Goal: Information Seeking & Learning: Learn about a topic

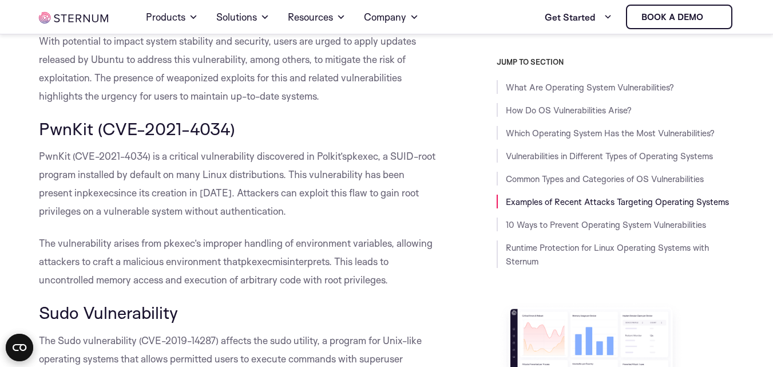
scroll to position [4192, 0]
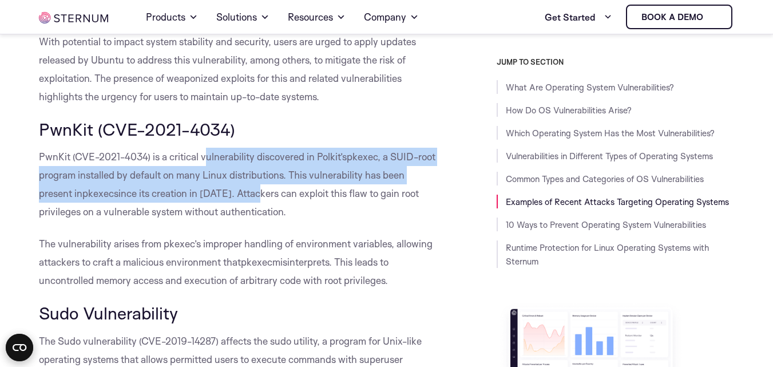
drag, startPoint x: 205, startPoint y: 163, endPoint x: 268, endPoint y: 200, distance: 72.3
click at [268, 200] on p "PwnKit (CVE-2021-4034) is a critical vulnerability discovered in Polkit’s pkexe…" at bounding box center [238, 184] width 399 height 73
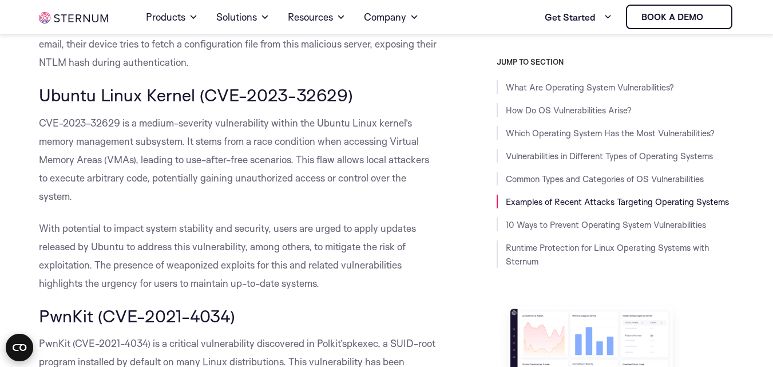
scroll to position [3998, 0]
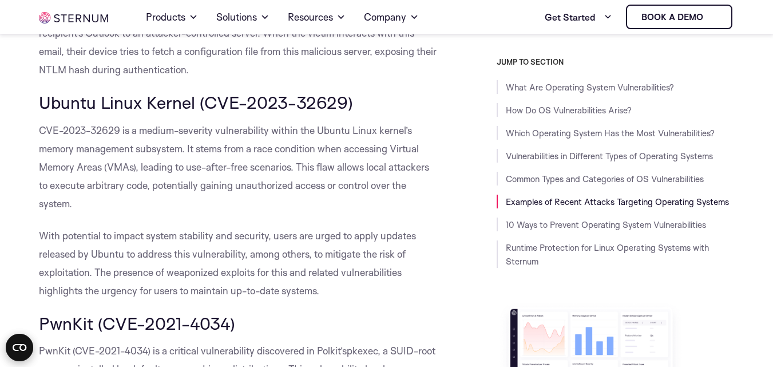
drag, startPoint x: 41, startPoint y: 108, endPoint x: 427, endPoint y: 286, distance: 425.3
copy div "Ubuntu Linux Kernel (CVE-2023-32629) CVE-2023-32629 is a medium-severity vulner…"
click at [164, 97] on span "Ubuntu Linux Kernel (CVE-2023-32629)" at bounding box center [196, 102] width 314 height 21
drag, startPoint x: 32, startPoint y: 98, endPoint x: 392, endPoint y: 109, distance: 360.1
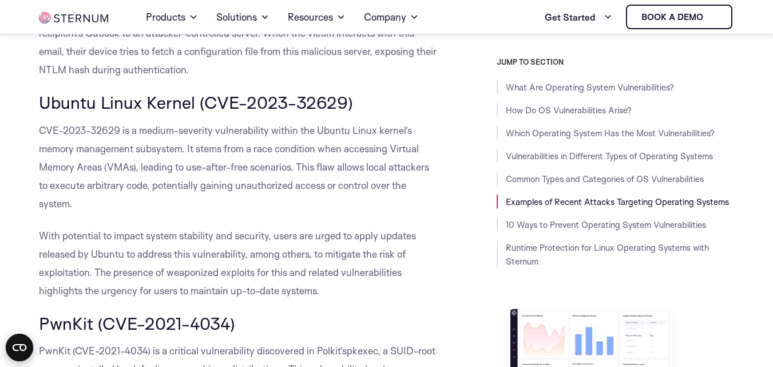
copy span "Ubuntu Linux Kernel (CVE-2023-32629)"
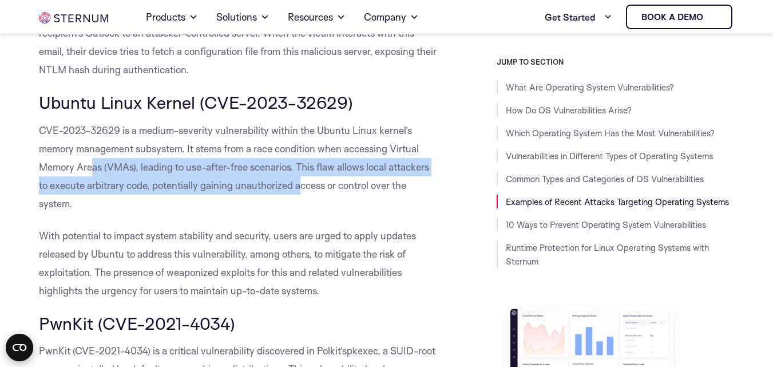
drag, startPoint x: 94, startPoint y: 159, endPoint x: 304, endPoint y: 187, distance: 211.9
click at [304, 187] on p "CVE-2023-32629 is a medium-severity vulnerability within the Ubuntu Linux kerne…" at bounding box center [238, 167] width 399 height 92
drag, startPoint x: 33, startPoint y: 100, endPoint x: 358, endPoint y: 93, distance: 324.5
copy span "Ubuntu Linux Kernel (CVE-2023-32629)"
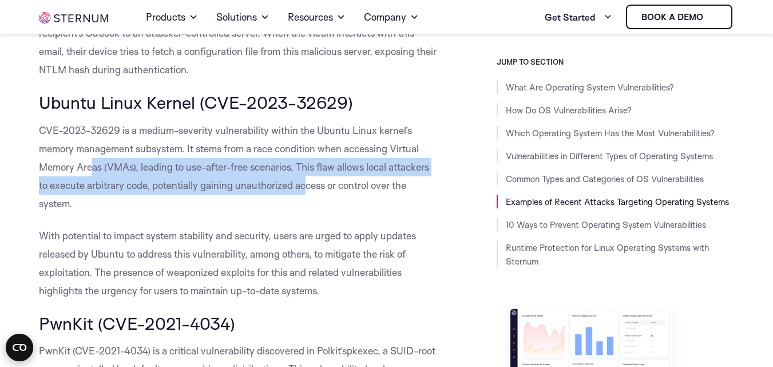
copy span "Ubuntu Linux Kernel (CVE-2023-32629)"
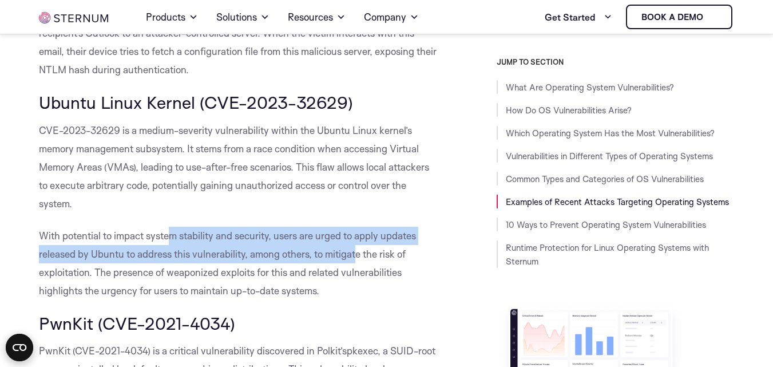
drag, startPoint x: 170, startPoint y: 241, endPoint x: 359, endPoint y: 251, distance: 189.7
click at [359, 251] on p "With potential to impact system stability and security, users are urged to appl…" at bounding box center [238, 263] width 399 height 73
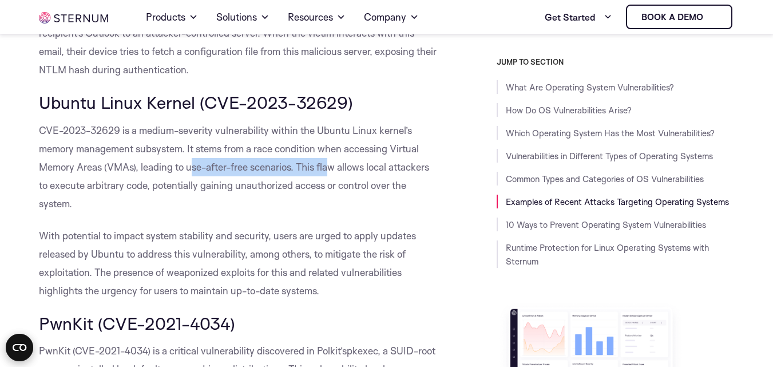
drag, startPoint x: 192, startPoint y: 162, endPoint x: 332, endPoint y: 169, distance: 139.8
click at [332, 169] on span "CVE-2023-32629 is a medium-severity vulnerability within the Ubuntu Linux kerne…" at bounding box center [234, 166] width 390 height 85
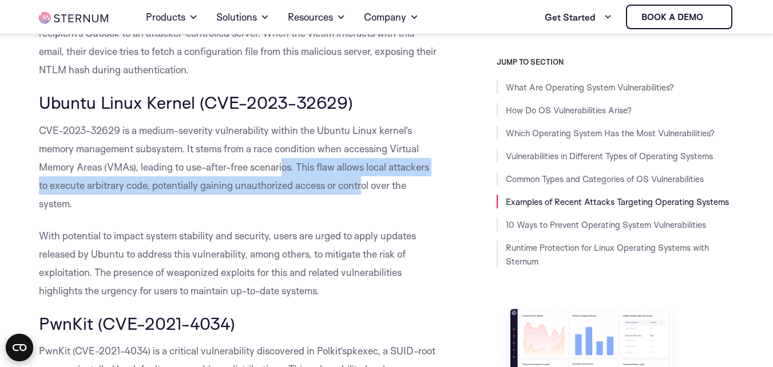
drag, startPoint x: 283, startPoint y: 163, endPoint x: 365, endPoint y: 179, distance: 83.4
click at [365, 179] on span "CVE-2023-32629 is a medium-severity vulnerability within the Ubuntu Linux kerne…" at bounding box center [234, 166] width 390 height 85
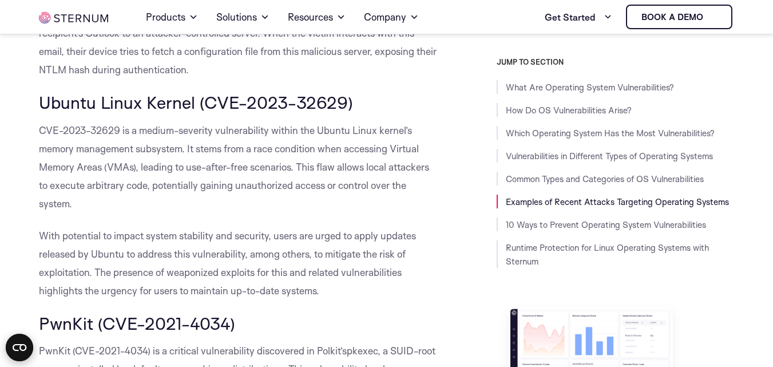
drag, startPoint x: 298, startPoint y: 168, endPoint x: 356, endPoint y: 198, distance: 65.3
click at [356, 198] on p "CVE-2023-32629 is a medium-severity vulnerability within the Ubuntu Linux kerne…" at bounding box center [238, 167] width 399 height 92
copy span "This flaw allows local attackers to execute arbitrary code, potentially gaining…"
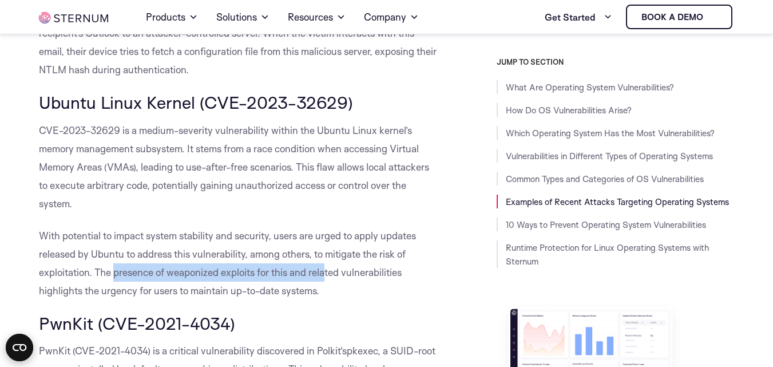
drag, startPoint x: 115, startPoint y: 272, endPoint x: 330, endPoint y: 280, distance: 215.3
click at [330, 280] on p "With potential to impact system stability and security, users are urged to appl…" at bounding box center [238, 263] width 399 height 73
drag, startPoint x: 36, startPoint y: 104, endPoint x: 442, endPoint y: 97, distance: 406.3
copy span "Ubuntu Linux Kernel (CVE-2023-32629)"
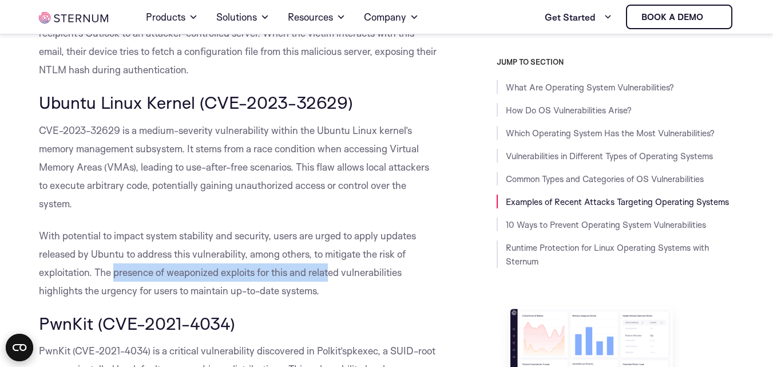
copy span "Ubuntu Linux Kernel (CVE-2023-32629)"
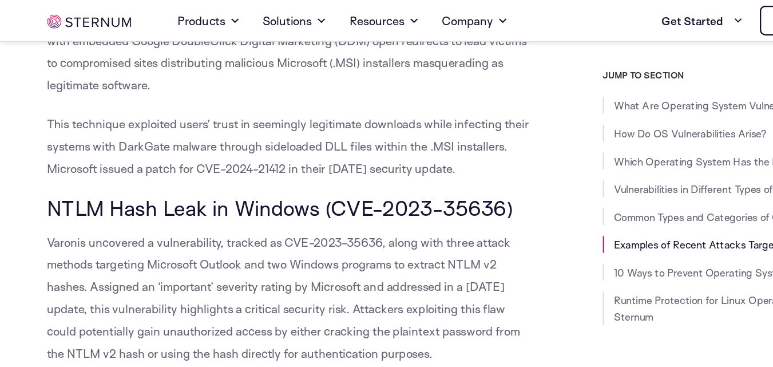
scroll to position [3652, 0]
click at [116, 173] on span "NTLM Hash Leak in Windows (CVE-2023-35636)" at bounding box center [231, 171] width 384 height 21
drag, startPoint x: 37, startPoint y: 168, endPoint x: 423, endPoint y: 176, distance: 385.8
click at [423, 176] on div "What Are Operating System Vulnerabilities? Operating system vulnerabilities ref…" at bounding box center [238, 178] width 416 height 7030
copy span "NTLM Hash Leak in Windows (CVE-2023-35636)"
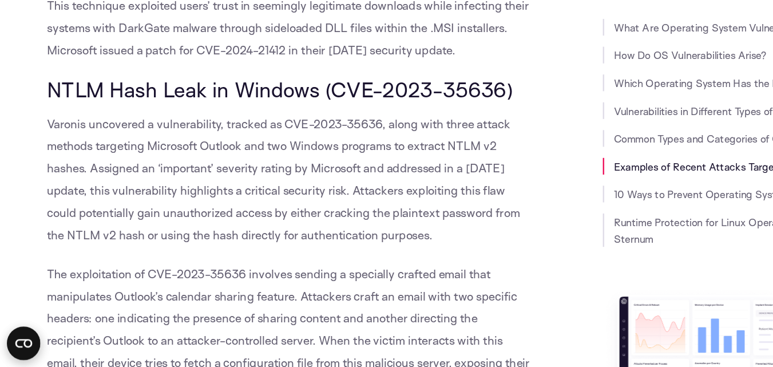
scroll to position [3687, 0]
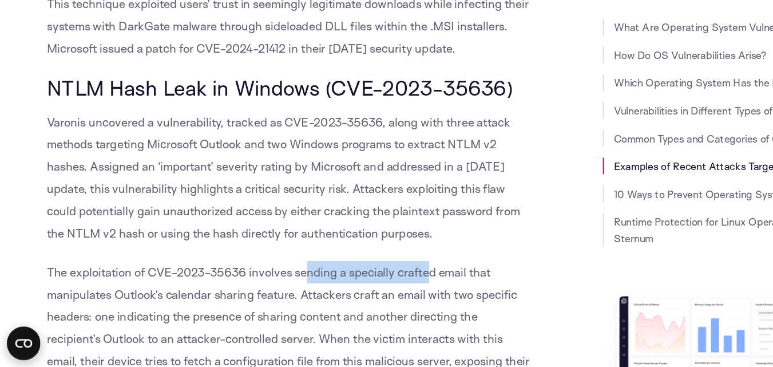
drag, startPoint x: 253, startPoint y: 291, endPoint x: 353, endPoint y: 295, distance: 100.2
click at [353, 295] on p "The exploitation of CVE-2023-35636 involves sending a specially crafted email t…" at bounding box center [238, 335] width 399 height 110
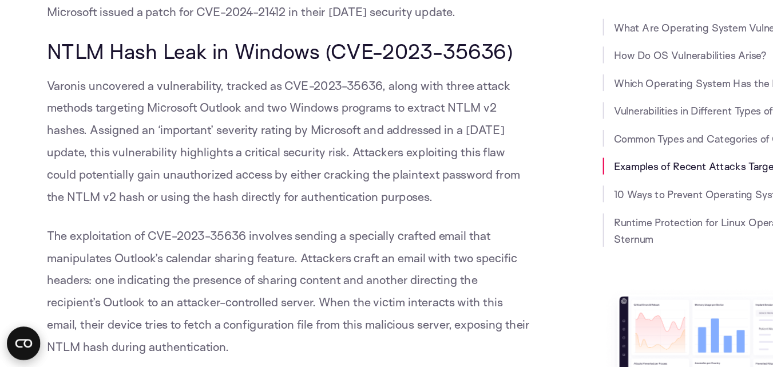
scroll to position [3718, 0]
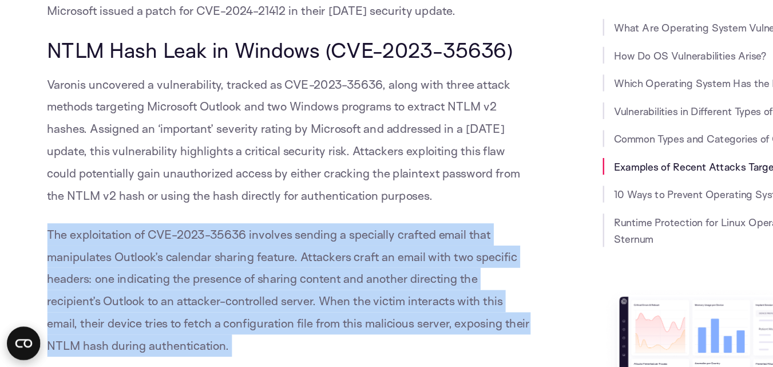
drag, startPoint x: 35, startPoint y: 256, endPoint x: 244, endPoint y: 368, distance: 236.3
click at [244, 366] on html "Consent Details [#IABV2SETTINGS#] About This website uses cookies We use cookie…" at bounding box center [386, 272] width 773 height 7981
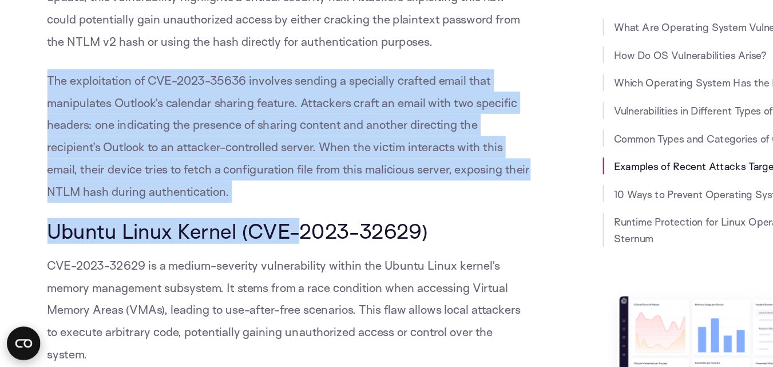
scroll to position [3846, 0]
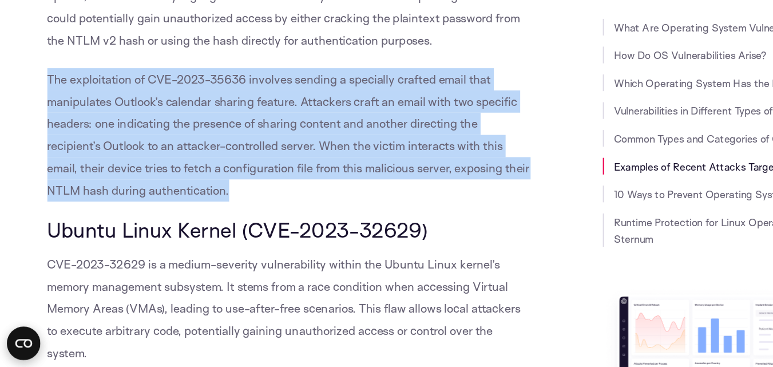
drag, startPoint x: 35, startPoint y: 123, endPoint x: 257, endPoint y: 216, distance: 240.8
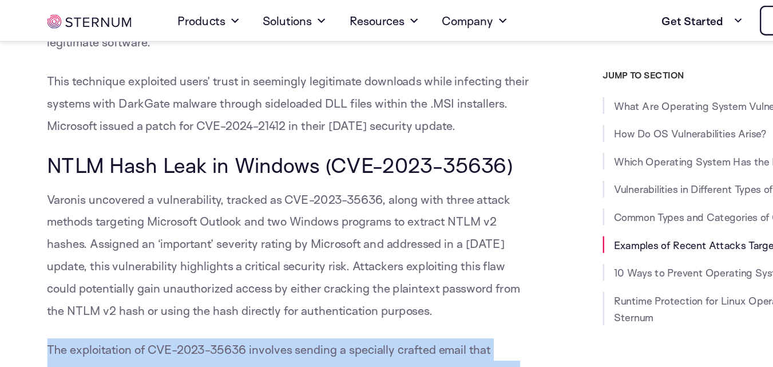
scroll to position [3687, 0]
drag, startPoint x: 39, startPoint y: 129, endPoint x: 437, endPoint y: 133, distance: 397.1
click at [437, 133] on h3 "NTLM Hash Leak in Windows (CVE-2023-35636)" at bounding box center [238, 136] width 399 height 19
copy span "NTLM Hash Leak in Windows (CVE-2023-35636)"
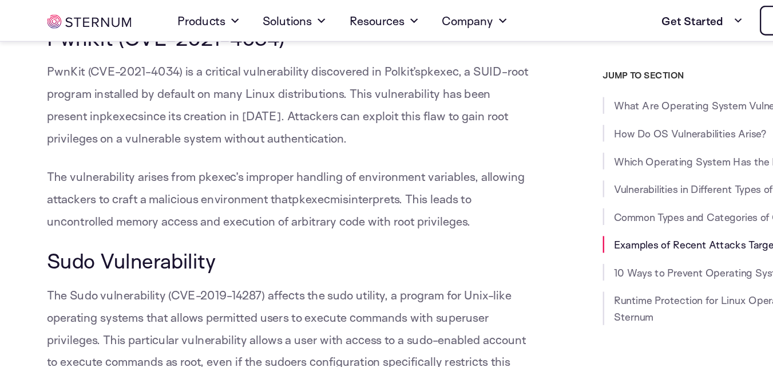
scroll to position [4161, 0]
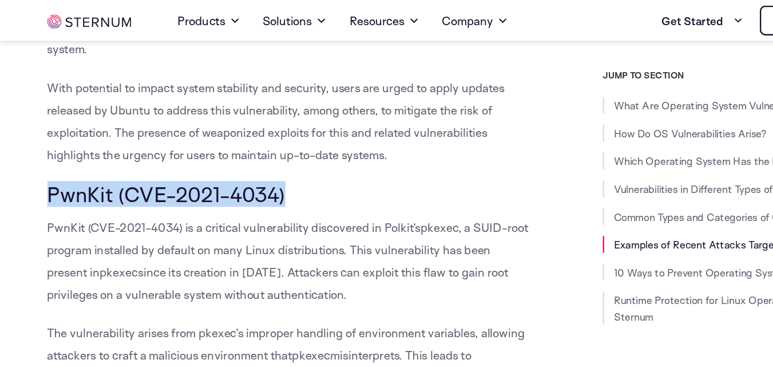
drag, startPoint x: 35, startPoint y: 155, endPoint x: 264, endPoint y: 154, distance: 228.9
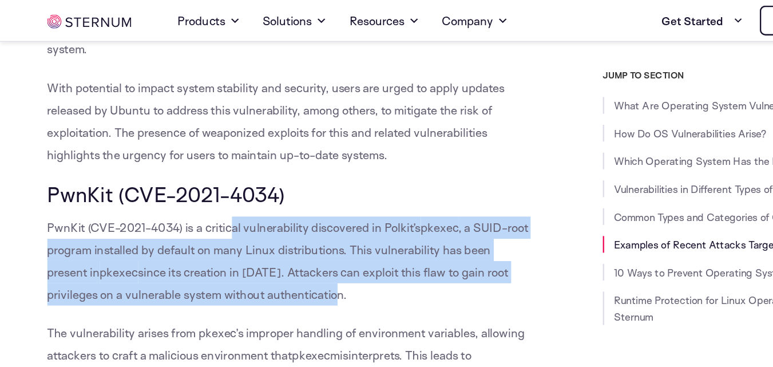
drag, startPoint x: 189, startPoint y: 190, endPoint x: 305, endPoint y: 237, distance: 125.0
click at [305, 237] on p "PwnKit (CVE-2021-4034) is a critical vulnerability discovered in Polkit’s pkexe…" at bounding box center [238, 215] width 399 height 73
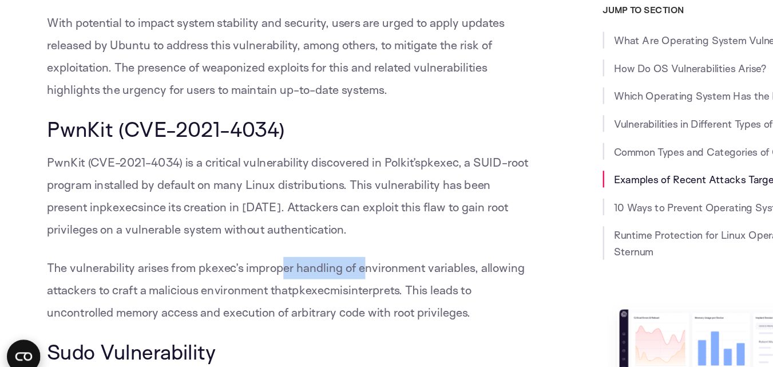
drag, startPoint x: 232, startPoint y: 264, endPoint x: 304, endPoint y: 284, distance: 75.4
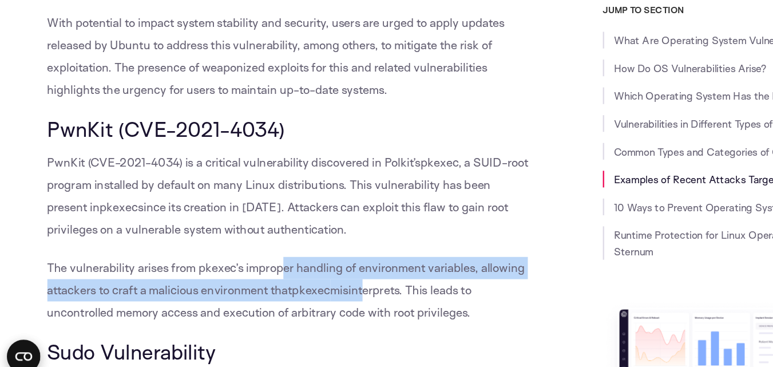
click at [304, 284] on p "The vulnerab ility arises from pkexec’s improper handling of environment variab…" at bounding box center [238, 293] width 399 height 55
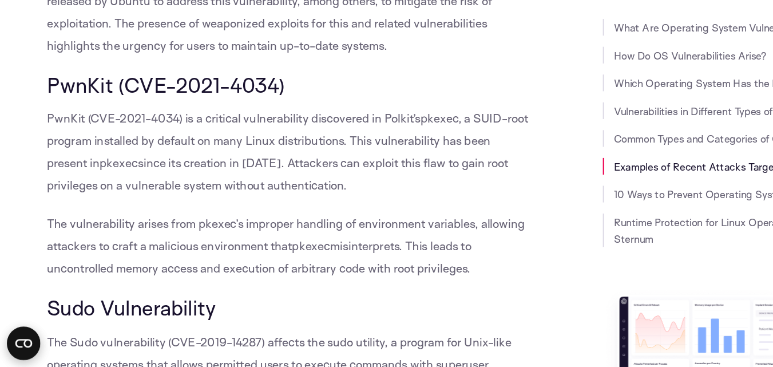
scroll to position [4188, 0]
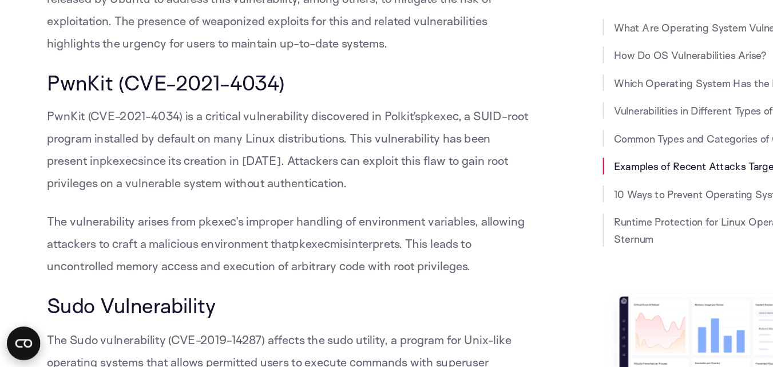
drag, startPoint x: 34, startPoint y: 244, endPoint x: 430, endPoint y: 276, distance: 397.2
click at [184, 183] on span ", a SUID-root program installed by default on many Linux distributions. This vu…" at bounding box center [237, 178] width 397 height 49
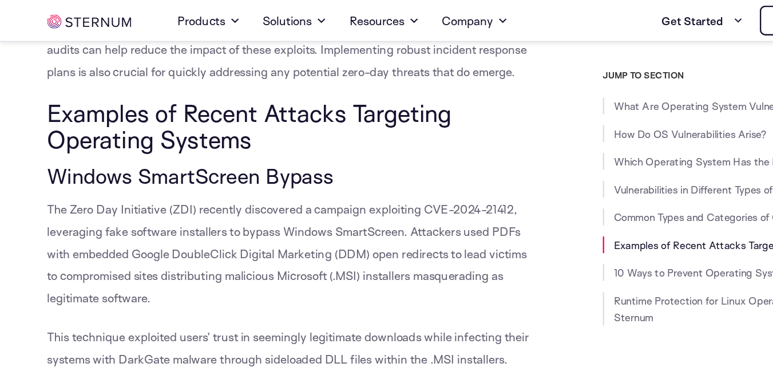
scroll to position [3425, 0]
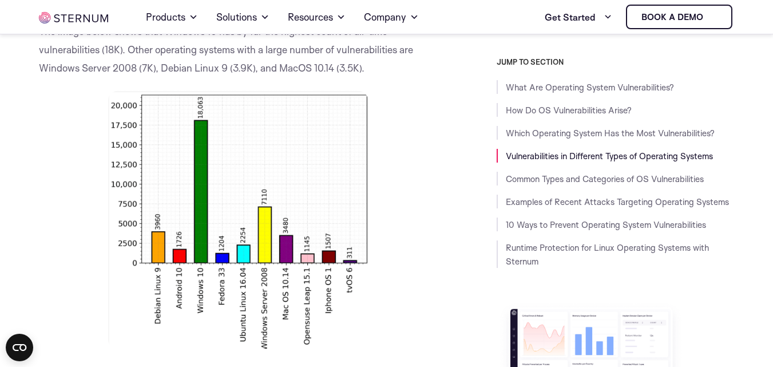
scroll to position [1310, 0]
